Goal: Book appointment/travel/reservation

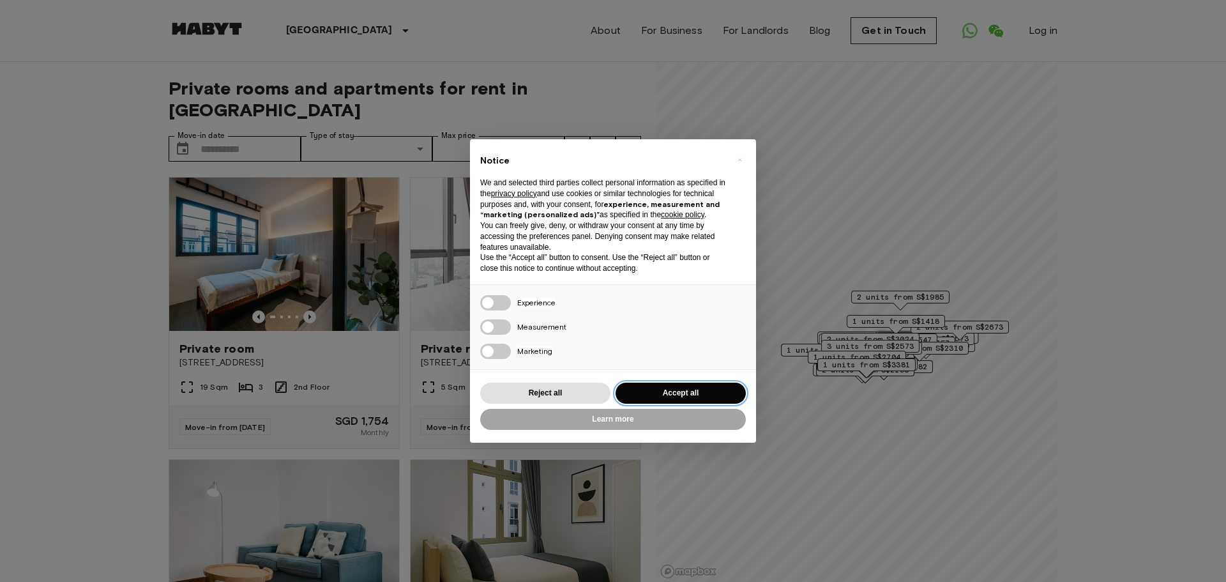
click at [656, 396] on button "Accept all" at bounding box center [680, 392] width 130 height 21
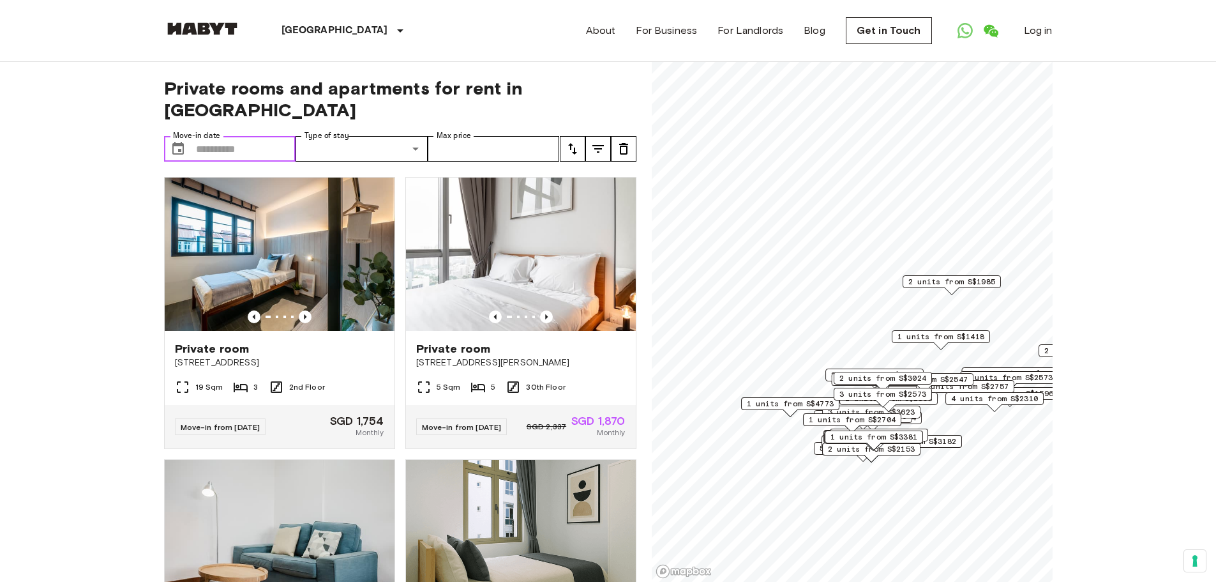
click at [253, 136] on input "Move-in date" at bounding box center [246, 149] width 100 height 26
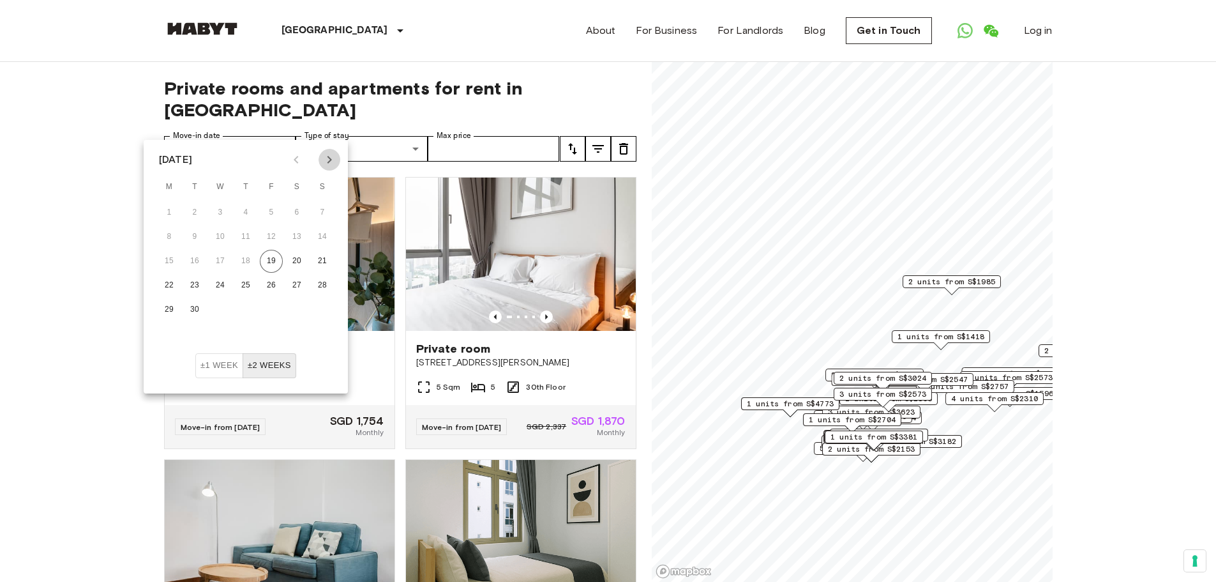
click at [336, 156] on icon "Next month" at bounding box center [329, 159] width 15 height 15
click at [327, 159] on icon "Next month" at bounding box center [329, 159] width 15 height 15
click at [239, 212] on button "1" at bounding box center [245, 212] width 23 height 23
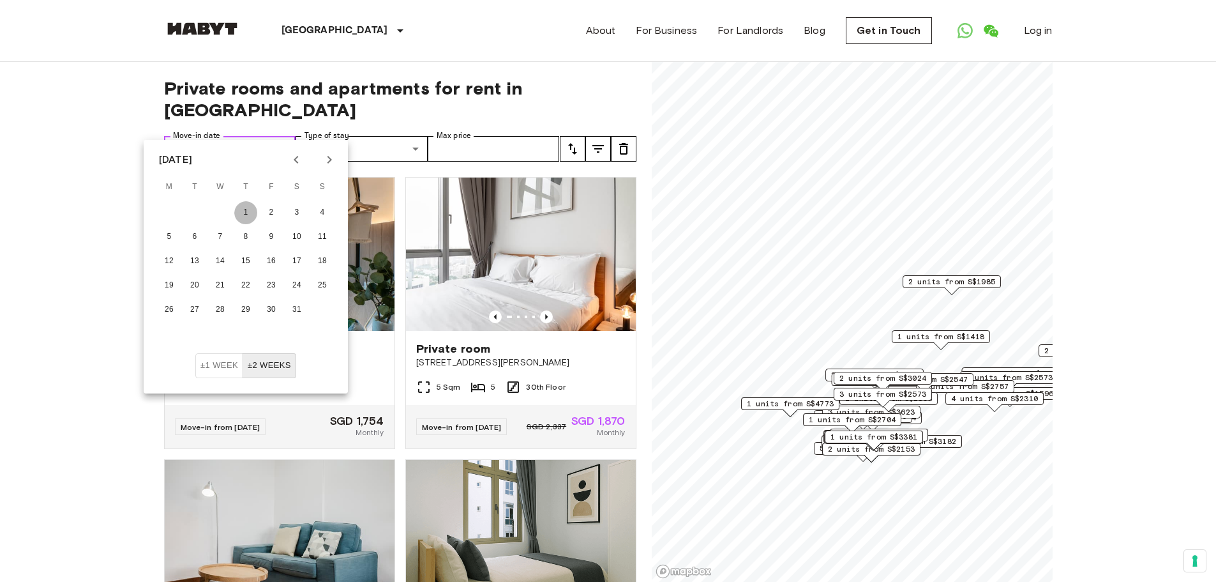
type input "**********"
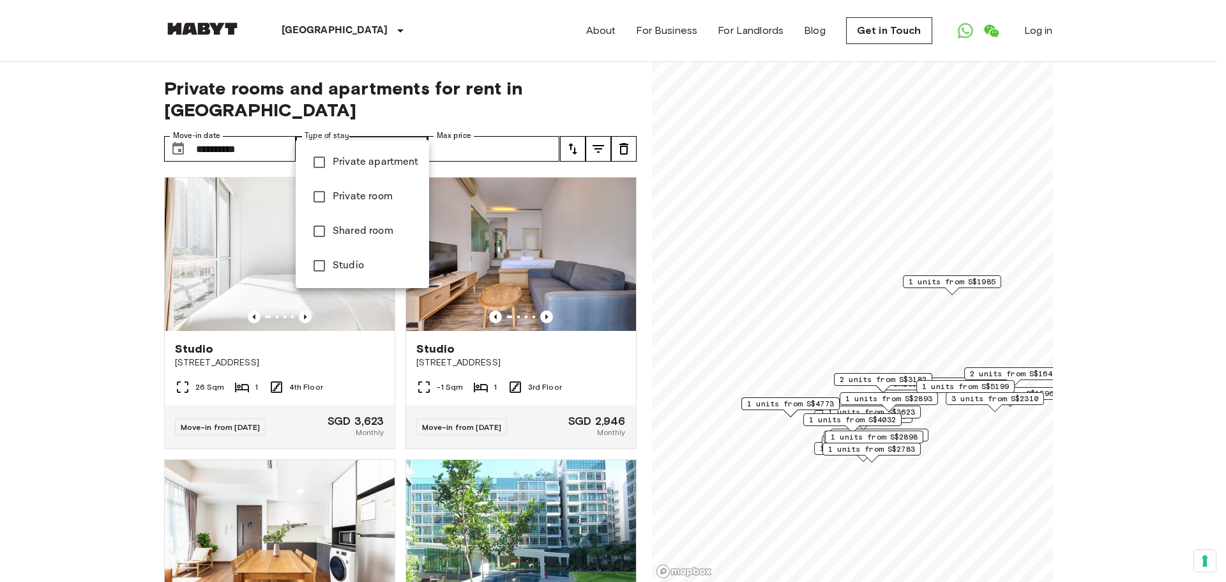
type input "**********"
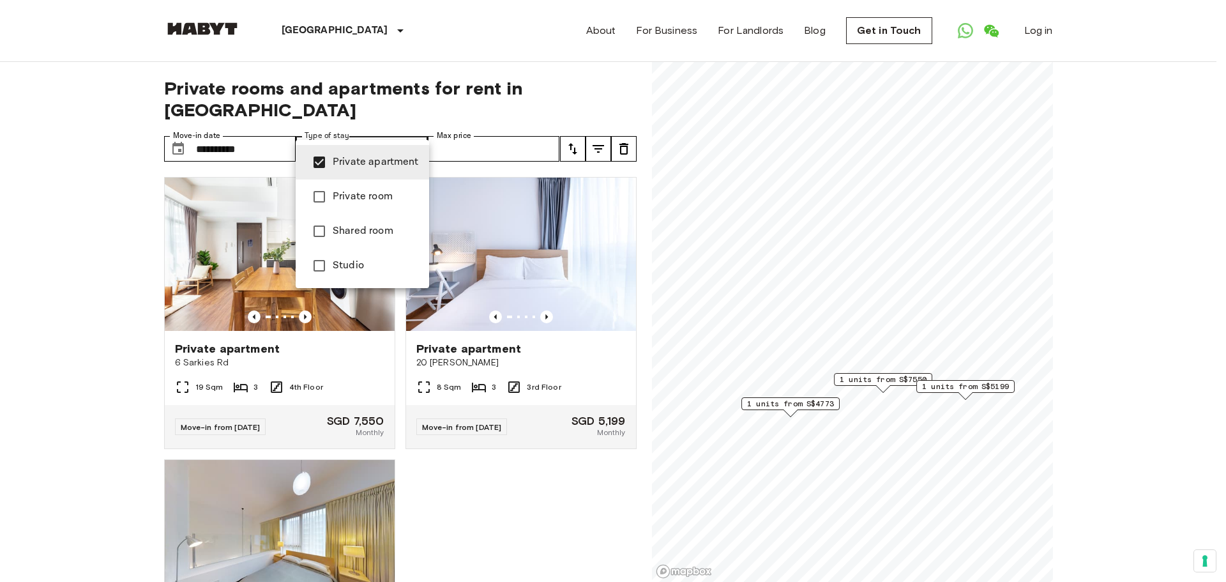
click at [422, 104] on div at bounding box center [613, 291] width 1226 height 582
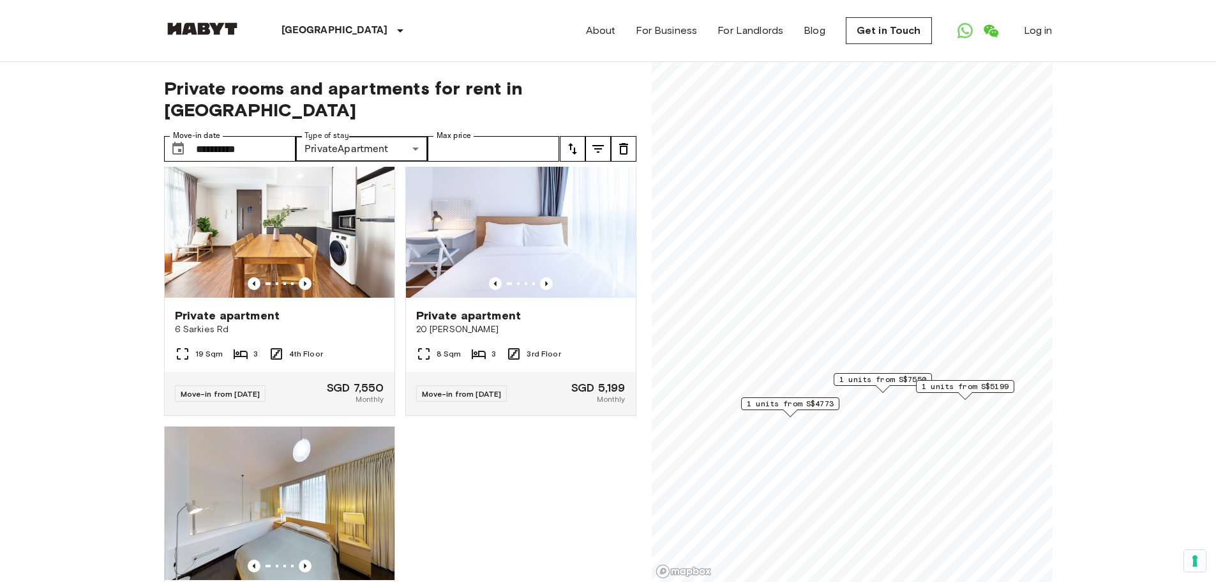
scroll to position [33, 0]
click at [503, 308] on span "Private apartment" at bounding box center [468, 315] width 105 height 15
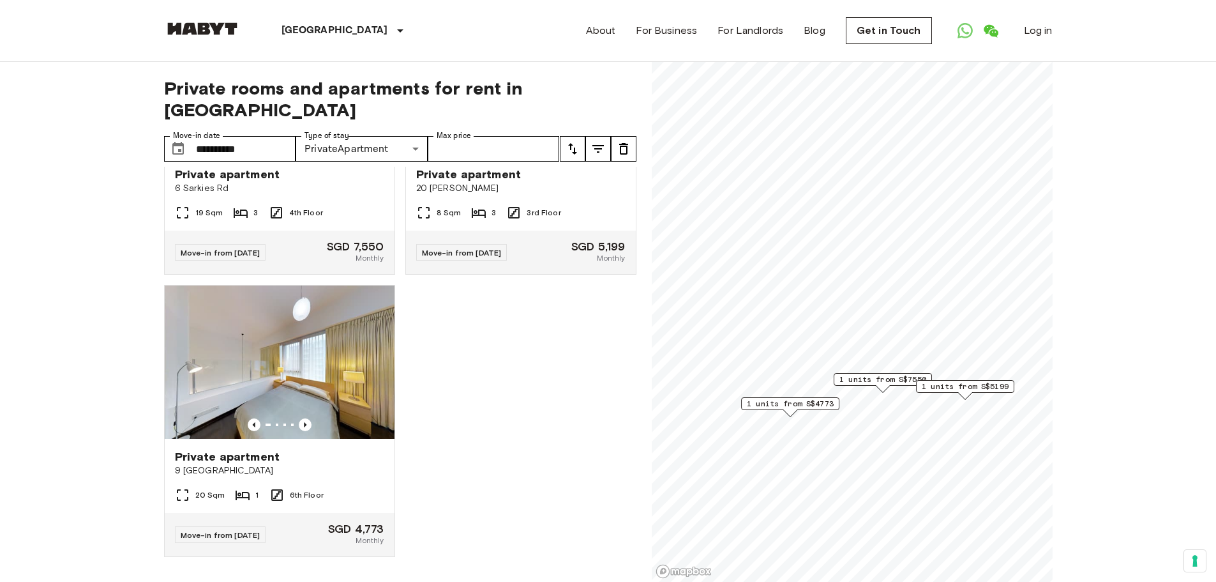
scroll to position [0, 0]
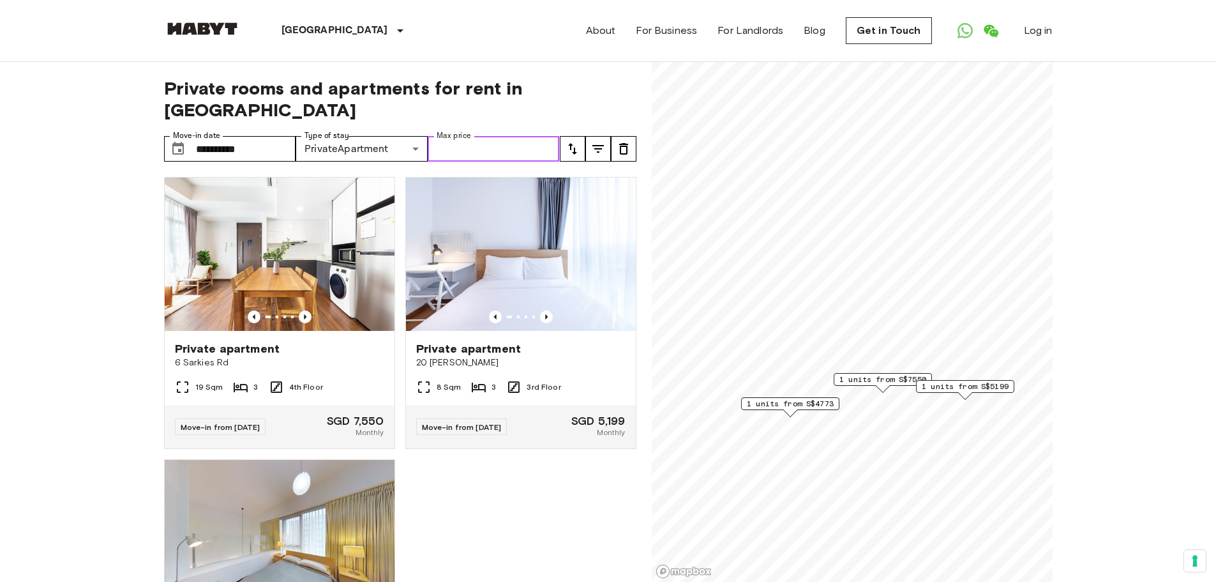
click at [539, 136] on input "Max price" at bounding box center [494, 149] width 132 height 26
